Goal: Information Seeking & Learning: Learn about a topic

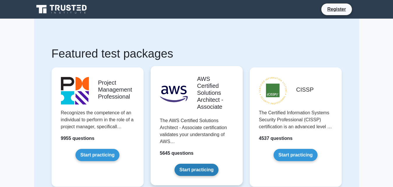
click at [199, 164] on link "Start practicing" at bounding box center [196, 170] width 44 height 12
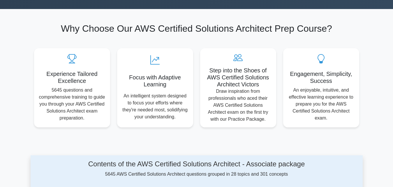
scroll to position [173, 0]
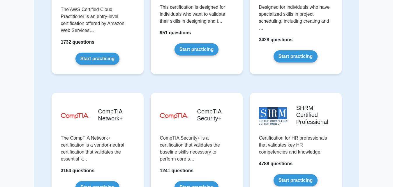
scroll to position [1025, 0]
